Goal: Check status: Check status

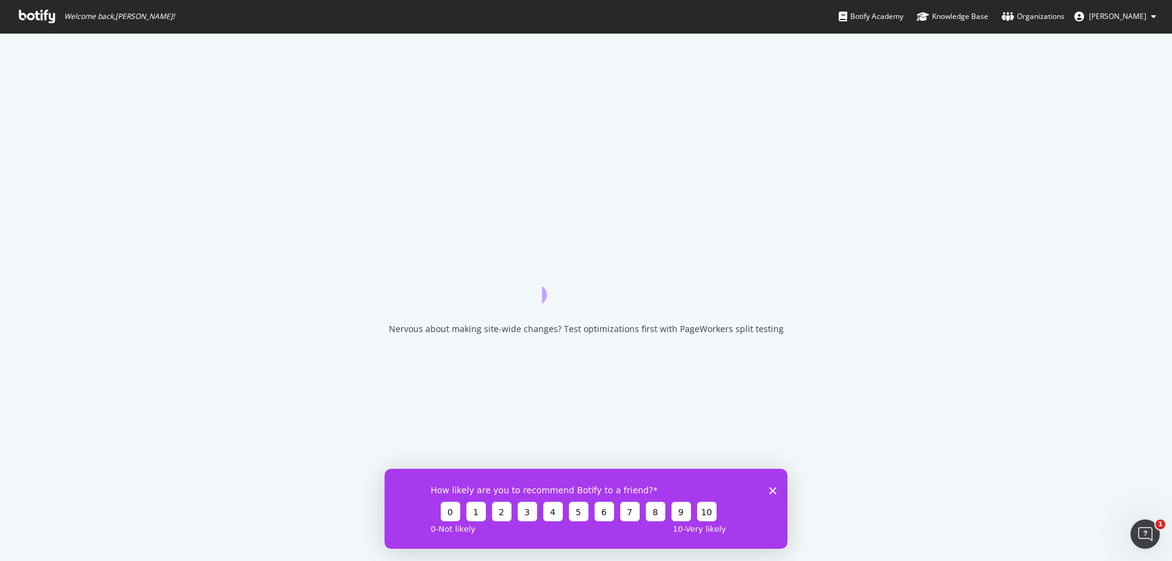
click at [52, 13] on icon at bounding box center [37, 16] width 36 height 13
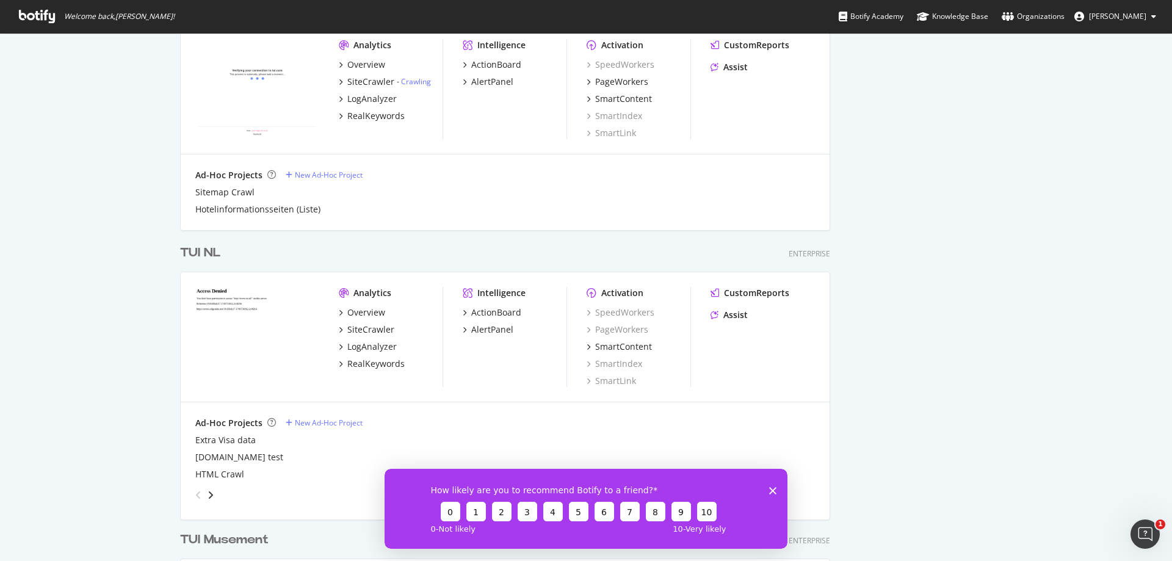
scroll to position [2502, 0]
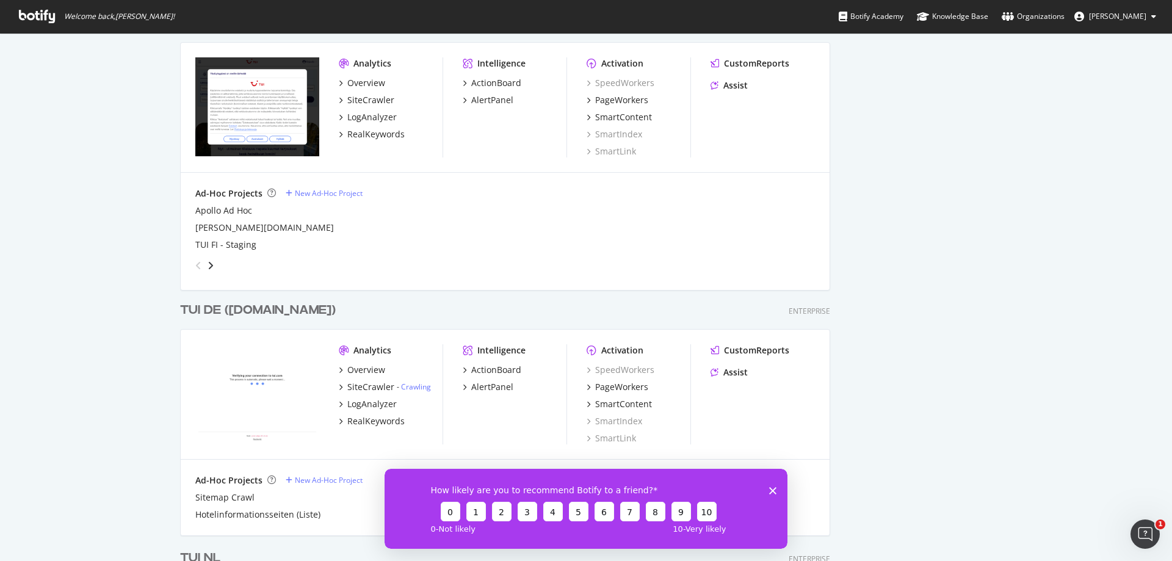
click at [226, 303] on div "TUI DE ([DOMAIN_NAME])" at bounding box center [258, 310] width 156 height 18
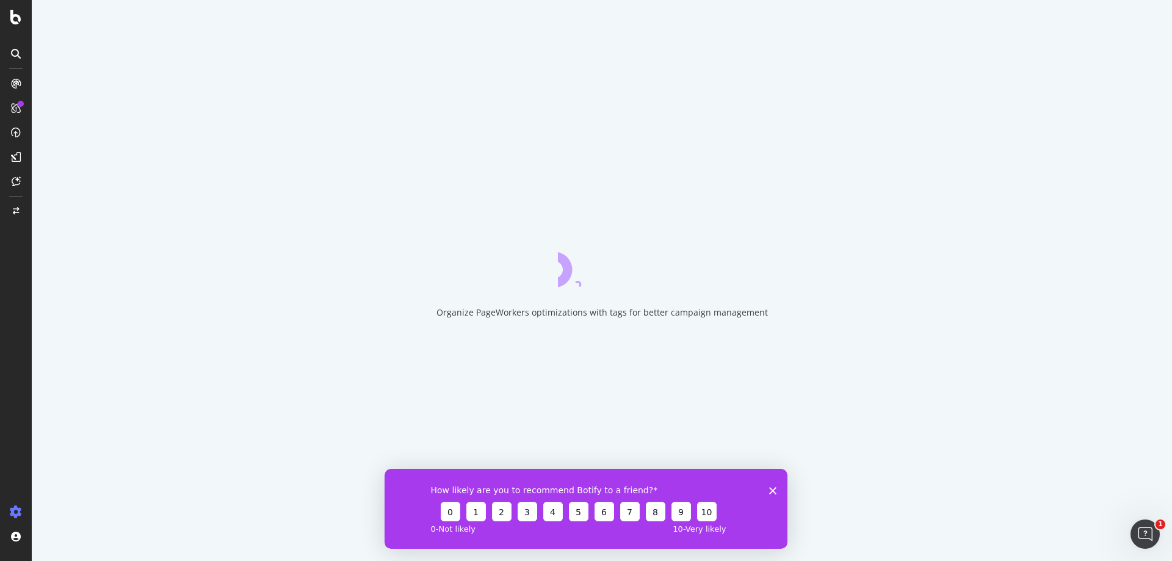
click at [778, 487] on div "How likely are you to recommend Botify to a friend? 0 1 2 3 4 5 6 7 8 9 10 0 - …" at bounding box center [585, 508] width 403 height 80
click at [773, 489] on polygon "Close survey" at bounding box center [772, 489] width 7 height 7
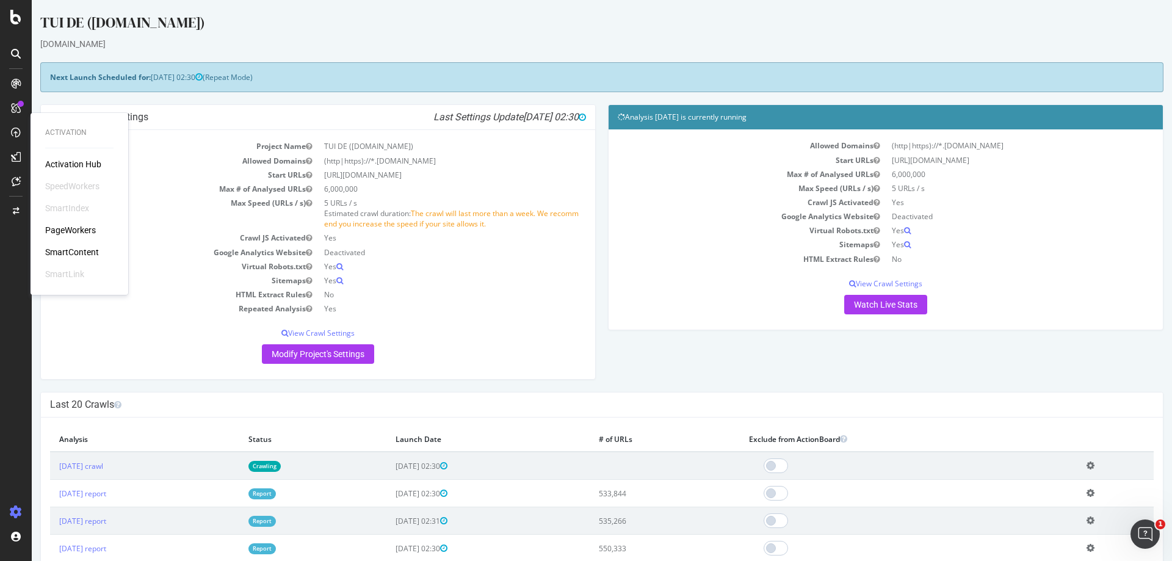
click at [77, 234] on div "PageWorkers" at bounding box center [70, 230] width 51 height 12
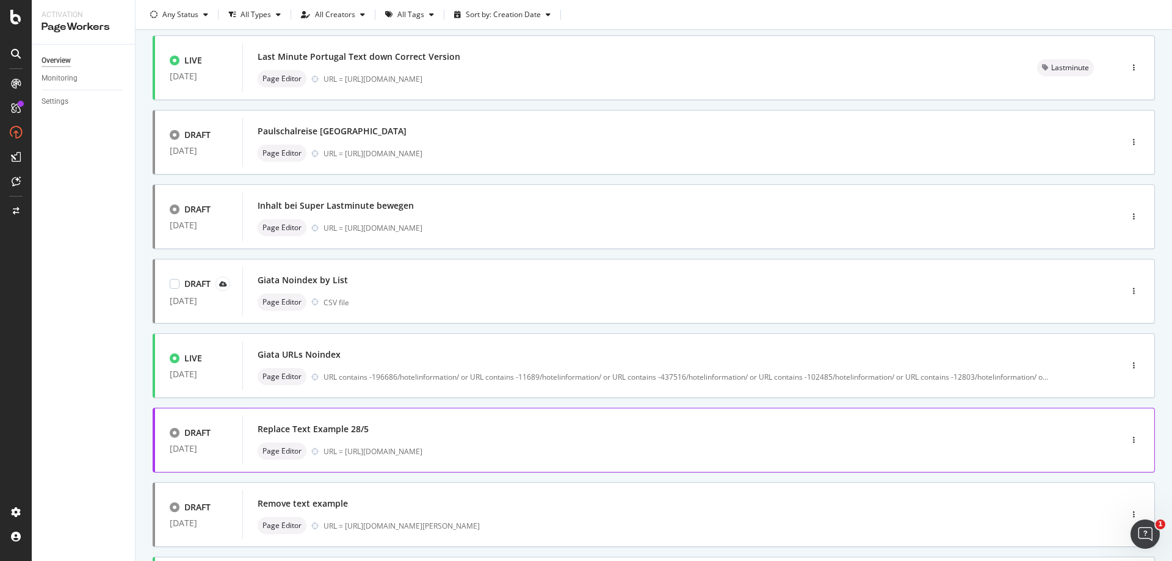
scroll to position [183, 0]
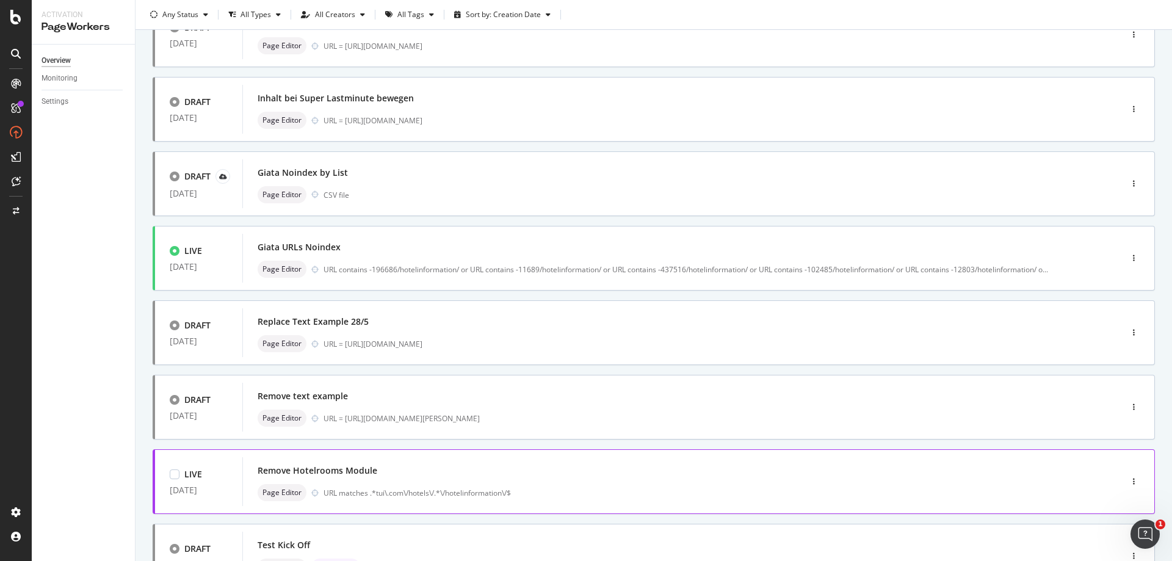
click at [315, 463] on div "Remove Hotelrooms Module" at bounding box center [664, 470] width 812 height 17
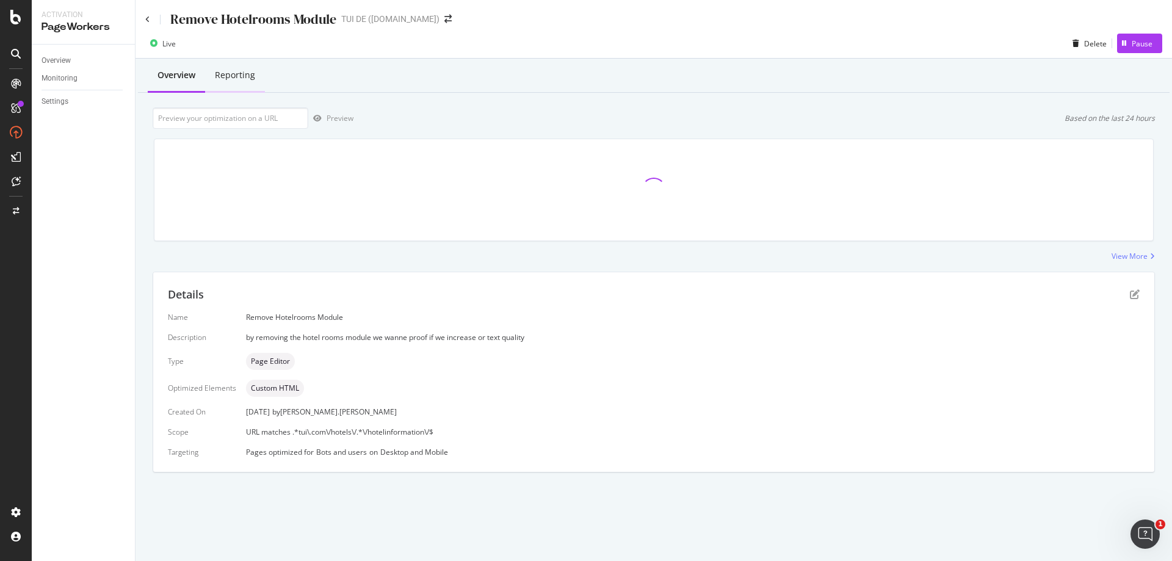
click at [236, 69] on div "Reporting" at bounding box center [235, 75] width 40 height 12
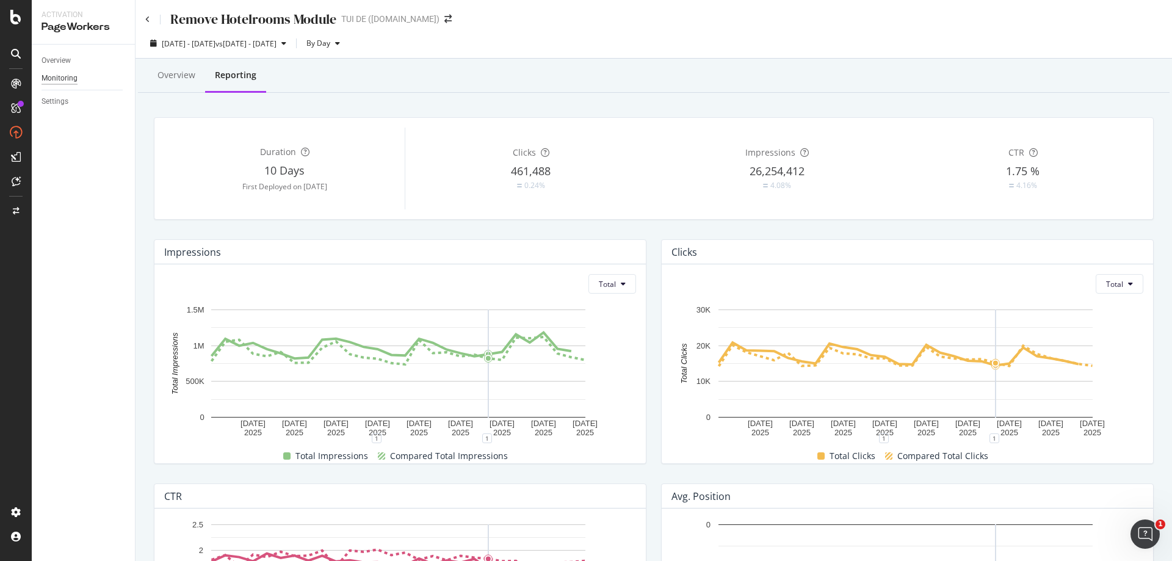
click at [68, 77] on div "Monitoring" at bounding box center [59, 78] width 36 height 13
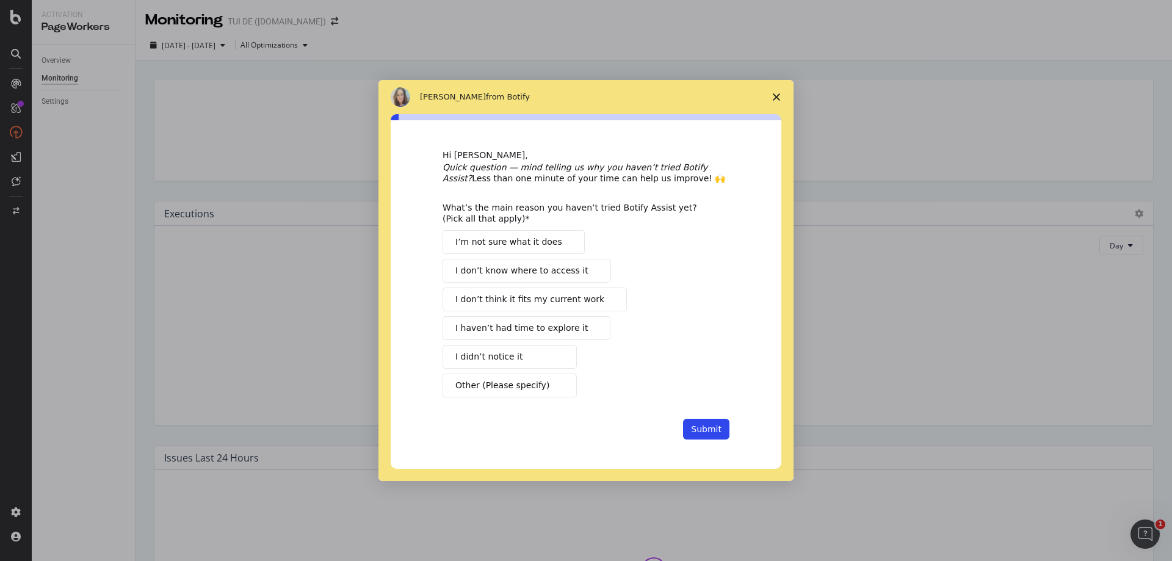
click at [764, 94] on span "Close survey" at bounding box center [776, 97] width 34 height 34
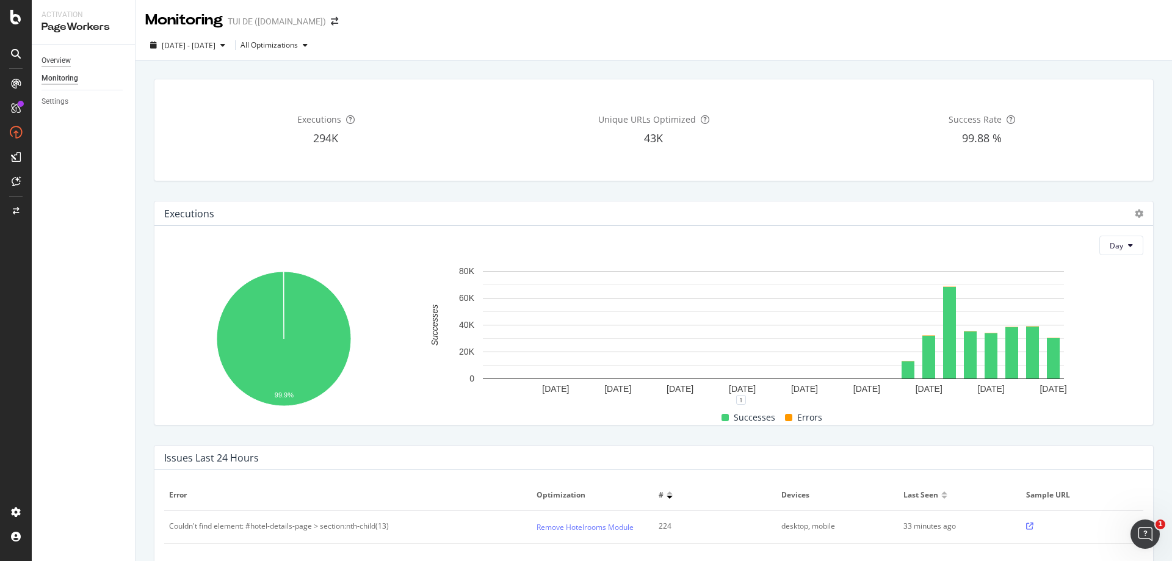
click at [60, 66] on div "Overview" at bounding box center [55, 60] width 29 height 13
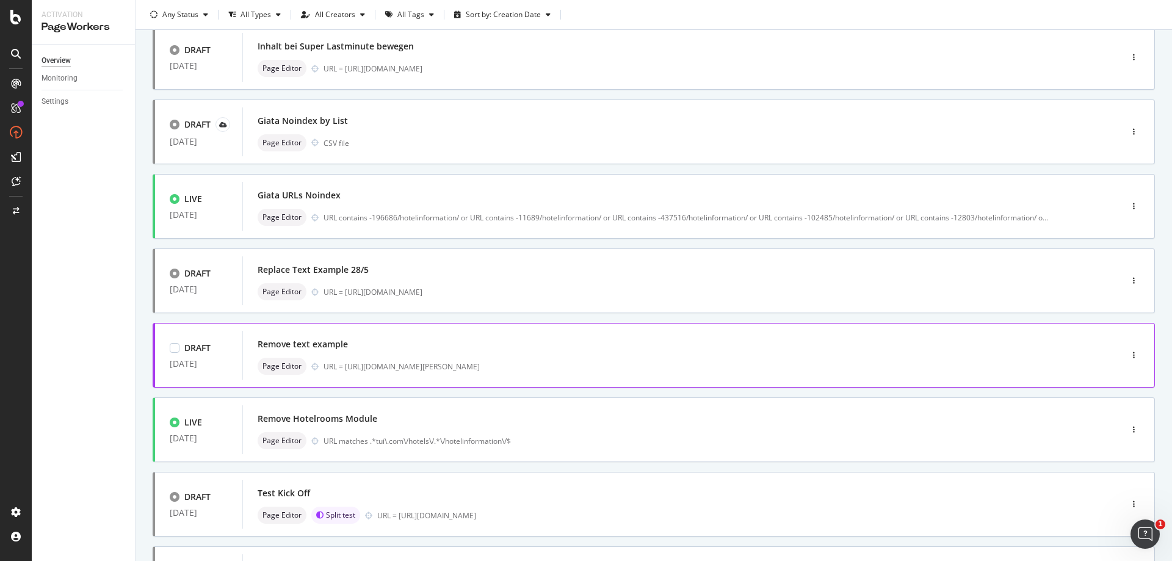
scroll to position [296, 0]
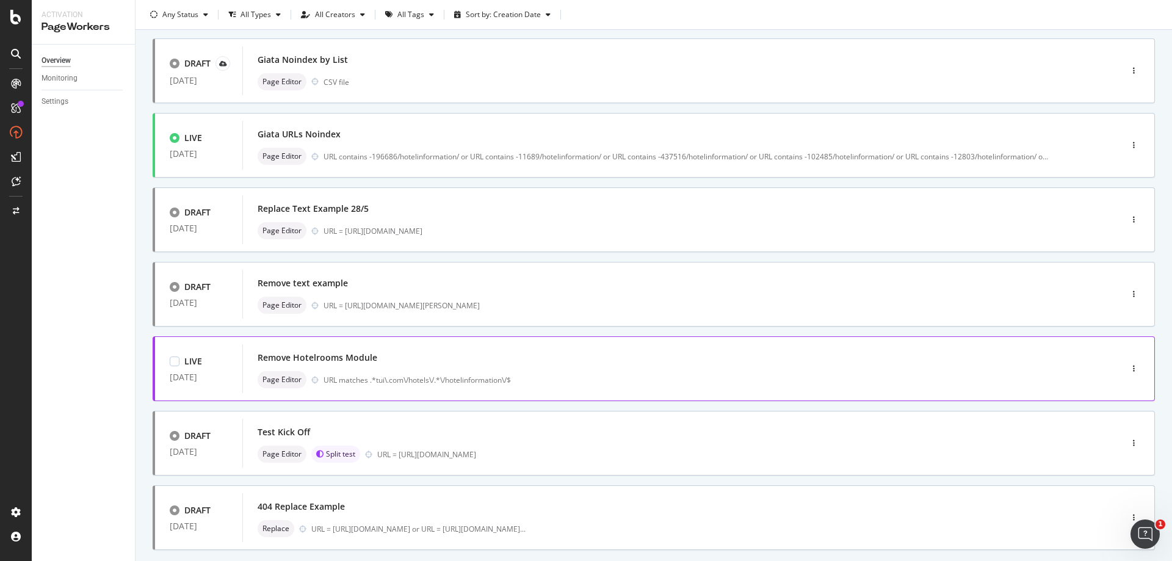
click at [405, 358] on div "Remove Hotelrooms Module" at bounding box center [664, 357] width 812 height 17
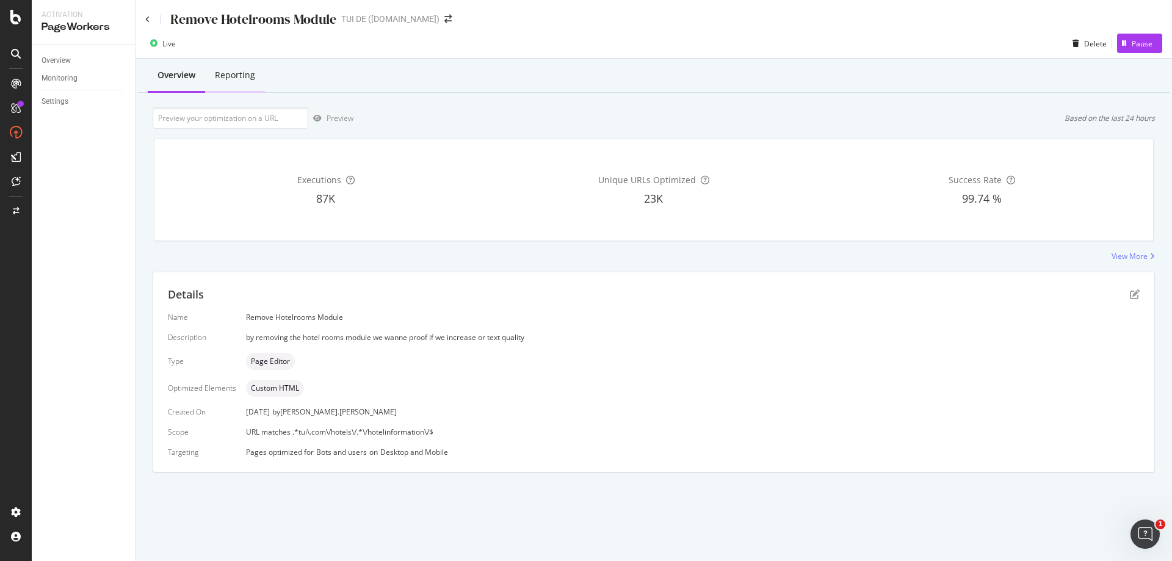
click at [231, 81] on div "Reporting" at bounding box center [235, 75] width 40 height 12
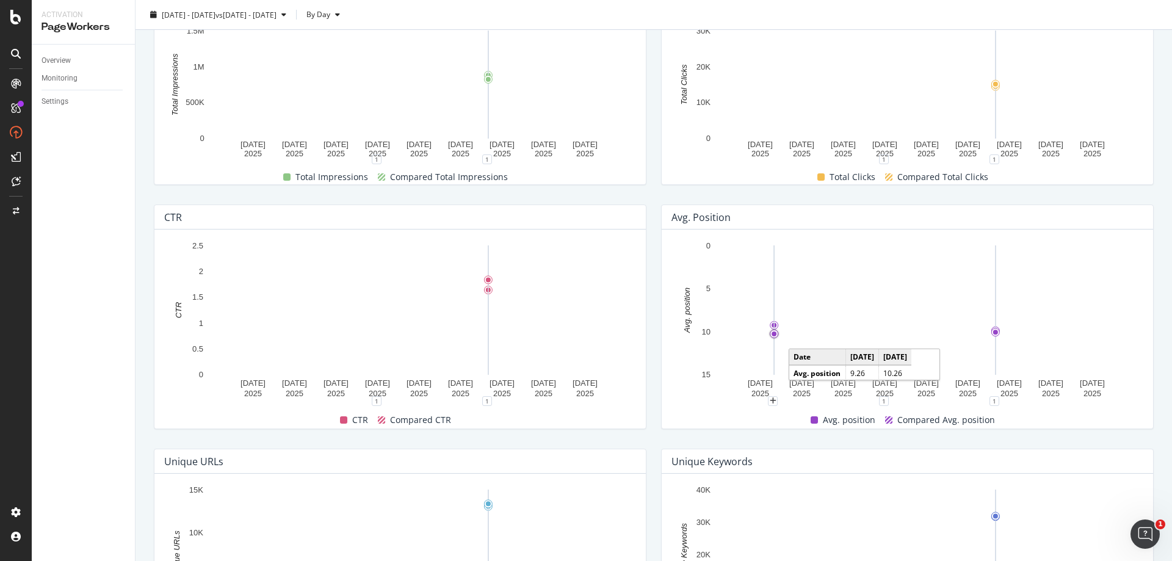
scroll to position [305, 0]
